Goal: Task Accomplishment & Management: Use online tool/utility

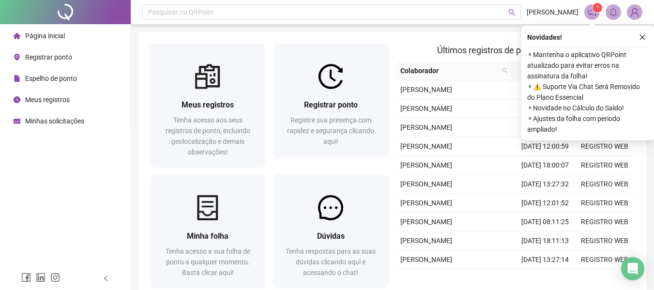
click at [60, 55] on span "Registrar ponto" at bounding box center [48, 57] width 47 height 8
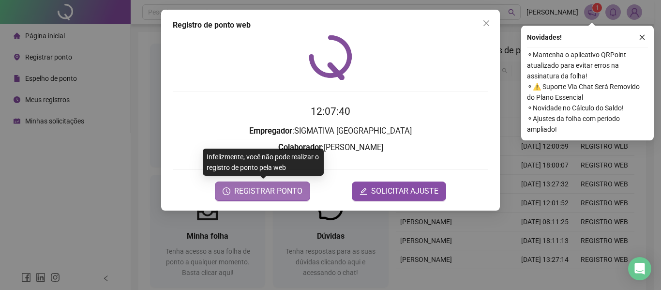
click at [258, 191] on span "REGISTRAR PONTO" at bounding box center [268, 191] width 68 height 12
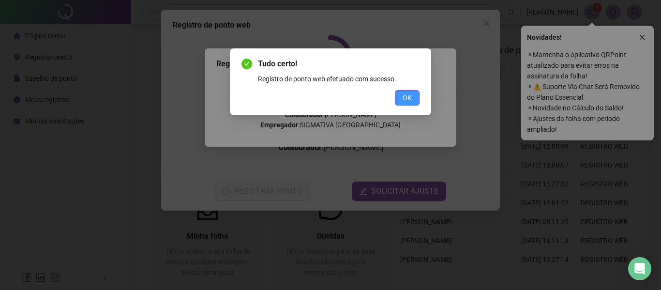
click at [403, 97] on span "OK" at bounding box center [407, 97] width 9 height 11
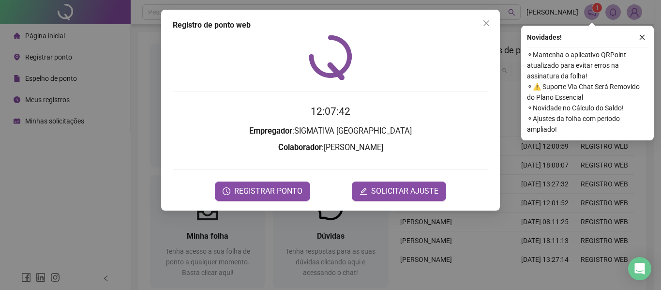
click at [409, 97] on div "Tudo certo! Registro de ponto web efetuado com sucesso. OK" at bounding box center [330, 145] width 661 height 290
click at [488, 20] on icon "close" at bounding box center [487, 23] width 8 height 8
